Goal: Information Seeking & Learning: Check status

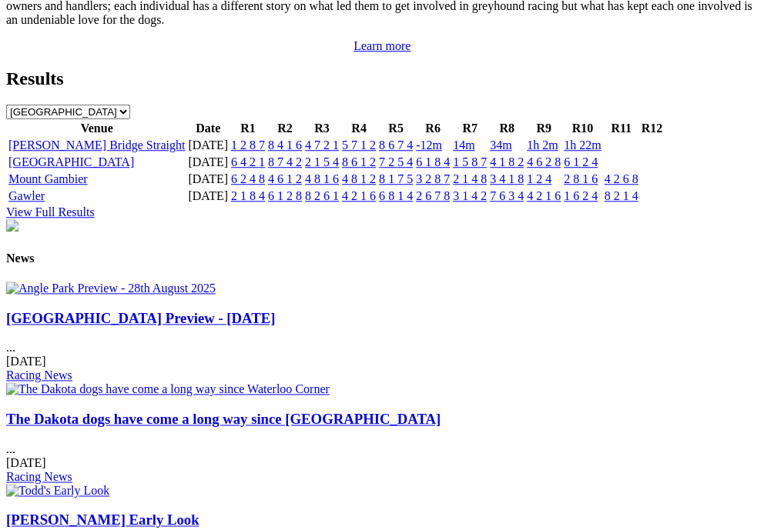
scroll to position [1768, 0]
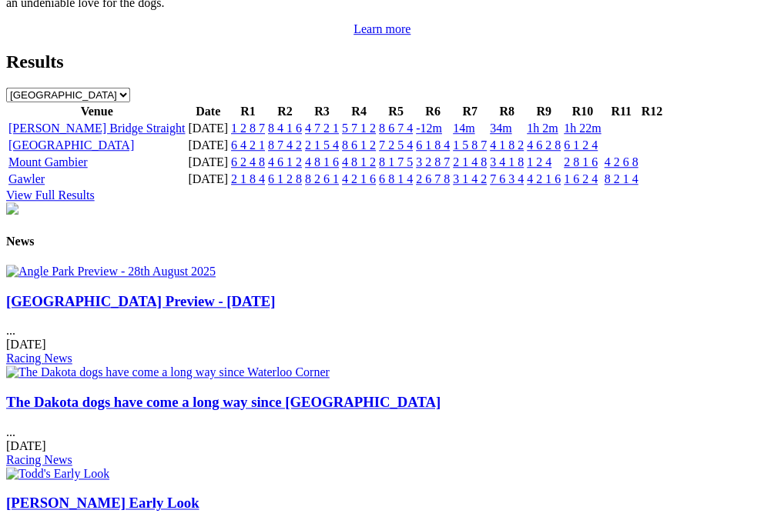
click at [597, 152] on link "6 1 2 4" at bounding box center [581, 145] width 34 height 13
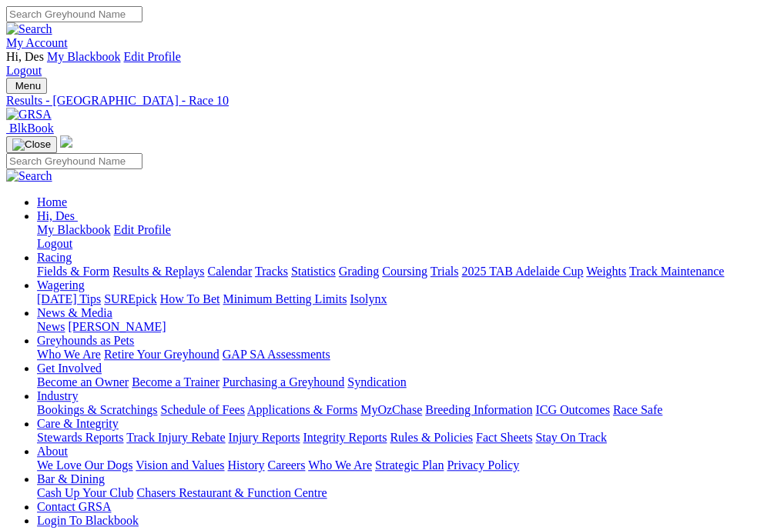
click at [12, 89] on img "Toggle navigation" at bounding box center [12, 89] width 0 height 0
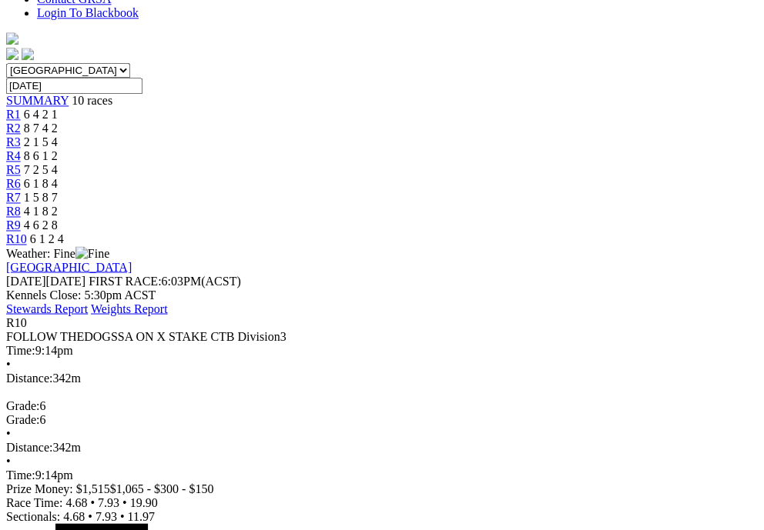
scroll to position [506, 0]
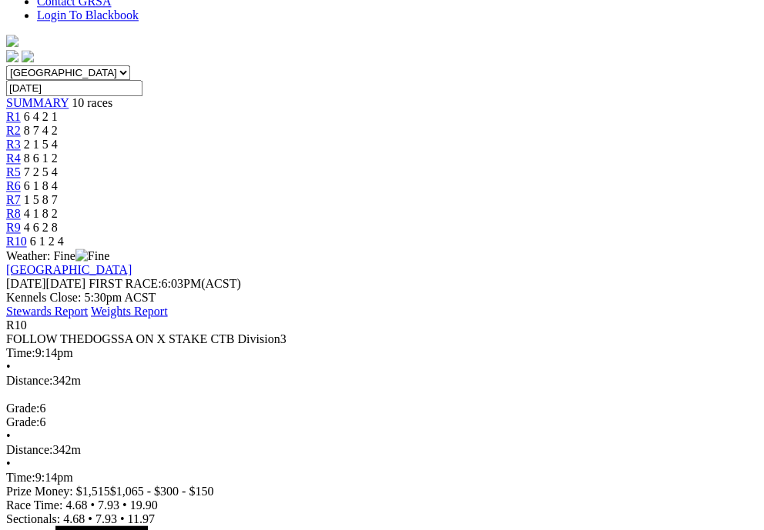
click at [21, 192] on link "R6" at bounding box center [13, 185] width 15 height 13
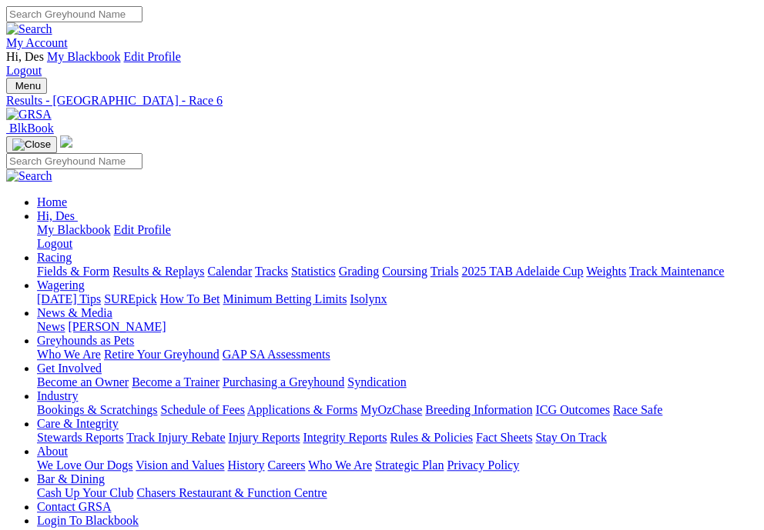
click at [356, 94] on div "Results - Angle Park - Race 6" at bounding box center [381, 101] width 751 height 14
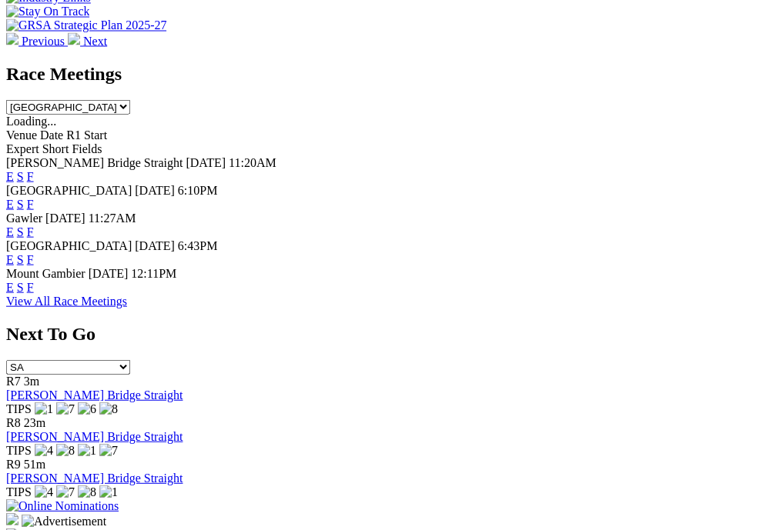
scroll to position [748, 0]
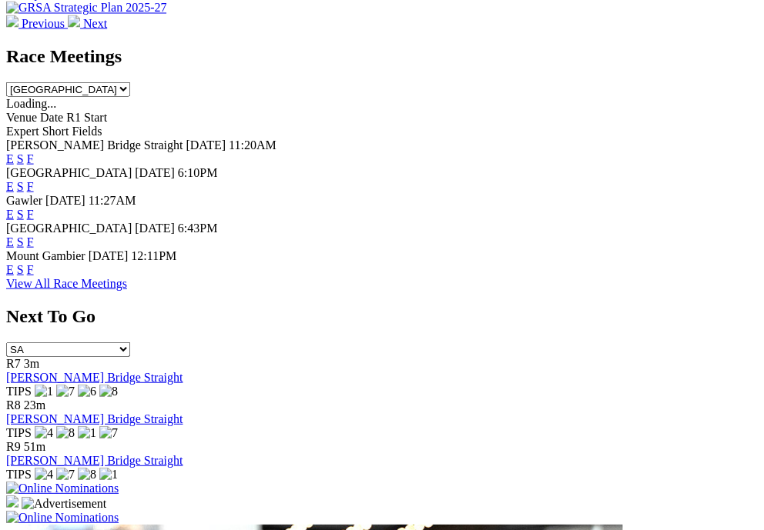
click at [34, 179] on link "F" at bounding box center [30, 185] width 7 height 13
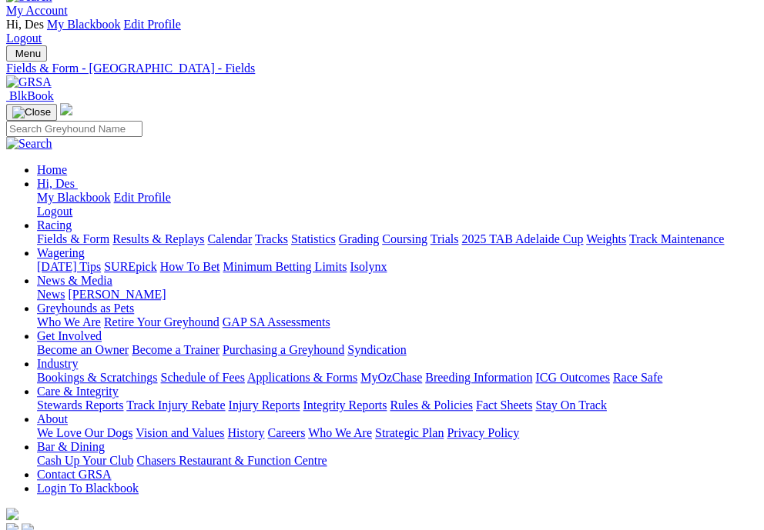
scroll to position [31, 0]
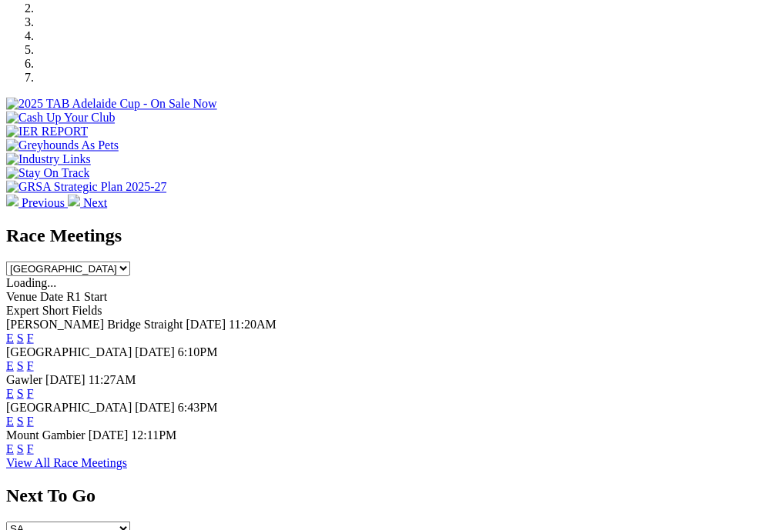
click at [34, 386] on link "F" at bounding box center [30, 392] width 7 height 13
